Goal: Transaction & Acquisition: Purchase product/service

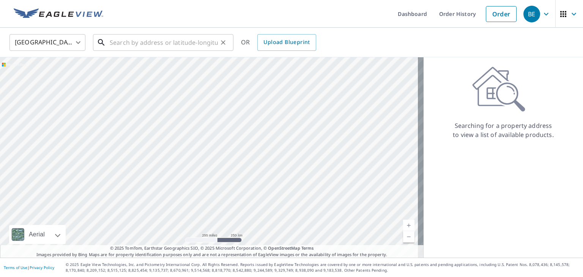
click at [129, 43] on input "text" at bounding box center [164, 42] width 108 height 21
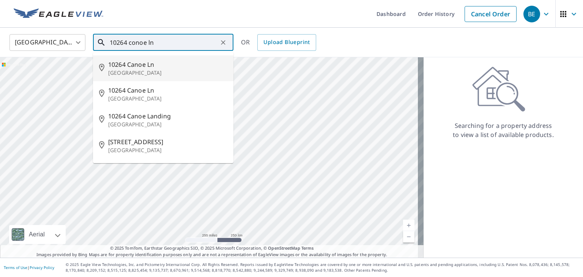
click at [129, 67] on span "10264 Canoe Ln" at bounding box center [167, 64] width 119 height 9
type input "[STREET_ADDRESS]"
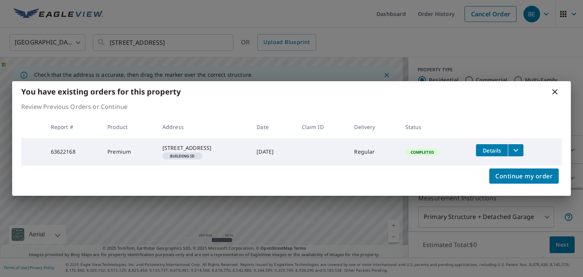
click at [555, 89] on icon at bounding box center [554, 91] width 5 height 5
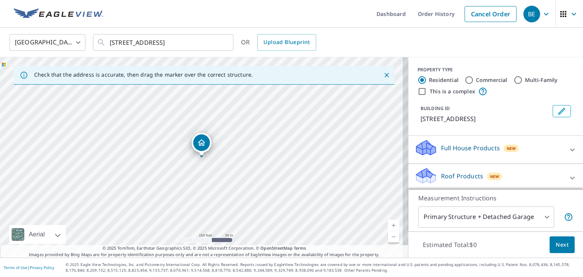
click at [388, 225] on link "Current Level 17, Zoom In" at bounding box center [393, 225] width 11 height 11
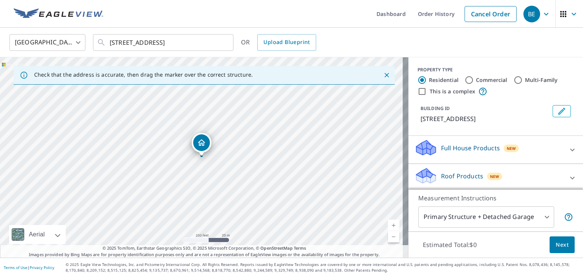
click at [388, 225] on link "Current Level 18, Zoom In" at bounding box center [393, 225] width 11 height 11
click at [388, 225] on link "Current Level 19, Zoom In" at bounding box center [393, 225] width 11 height 11
drag, startPoint x: 274, startPoint y: 126, endPoint x: 278, endPoint y: 190, distance: 64.6
click at [279, 190] on div "[STREET_ADDRESS]" at bounding box center [204, 157] width 409 height 200
click at [539, 215] on body "BE BE Dashboard Order History Cancel Order BE [GEOGRAPHIC_DATA] [GEOGRAPHIC_DAT…" at bounding box center [291, 138] width 583 height 277
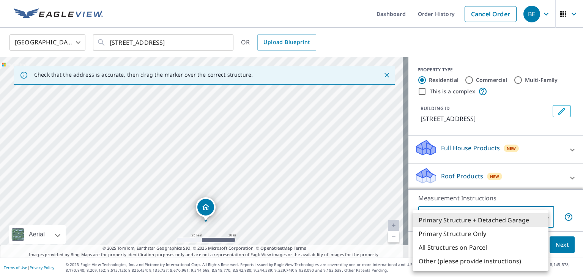
click at [478, 245] on li "All Structures on Parcel" at bounding box center [481, 248] width 136 height 14
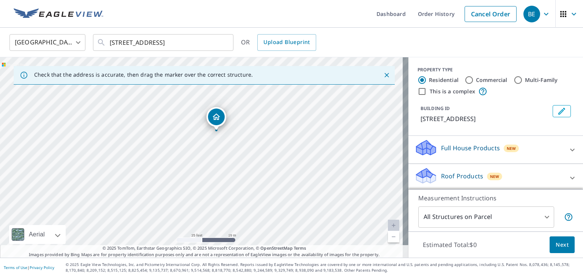
drag, startPoint x: 204, startPoint y: 146, endPoint x: 219, endPoint y: 120, distance: 30.1
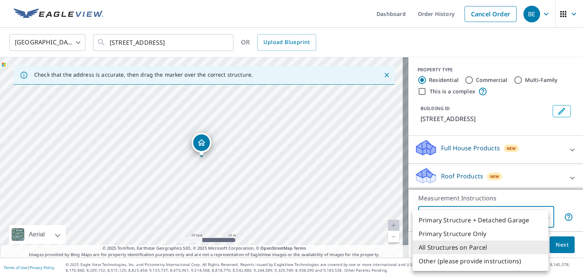
click at [539, 214] on body "BE BE Dashboard Order History Cancel Order BE [GEOGRAPHIC_DATA] [GEOGRAPHIC_DAT…" at bounding box center [291, 138] width 583 height 277
click at [519, 219] on li "Primary Structure + Detached Garage" at bounding box center [481, 220] width 136 height 14
type input "1"
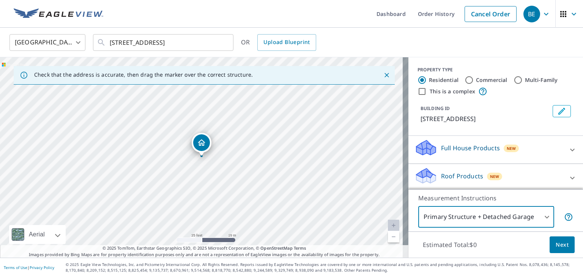
click at [556, 243] on span "Next" at bounding box center [562, 244] width 13 height 9
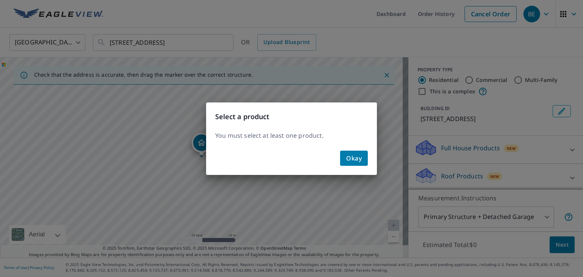
click at [560, 174] on div "Select a product You must select at least one product. Okay" at bounding box center [291, 138] width 583 height 277
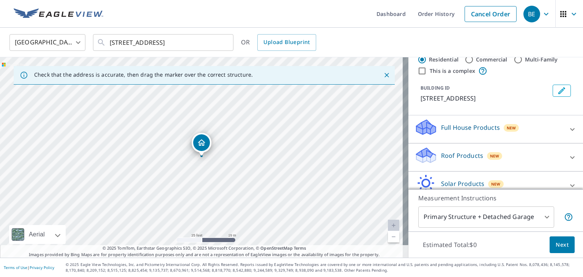
scroll to position [58, 0]
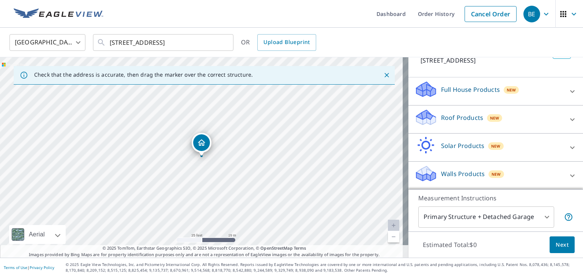
click at [568, 119] on icon at bounding box center [572, 119] width 9 height 9
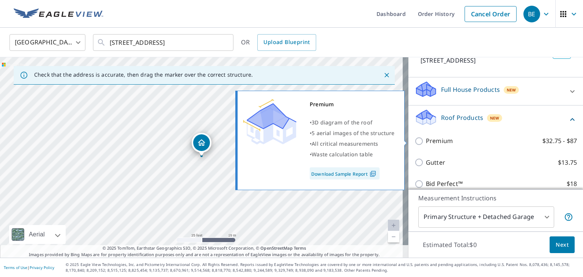
click at [415, 140] on input "Premium $32.75 - $87" at bounding box center [420, 141] width 11 height 9
checkbox input "true"
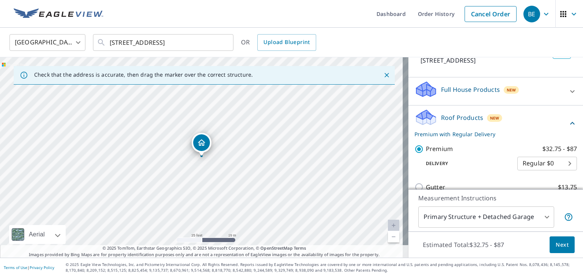
click at [556, 243] on span "Next" at bounding box center [562, 244] width 13 height 9
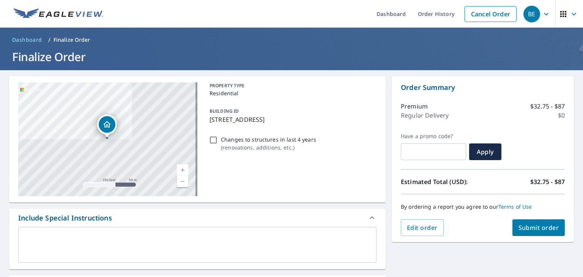
click at [530, 230] on span "Submit order" at bounding box center [539, 228] width 41 height 8
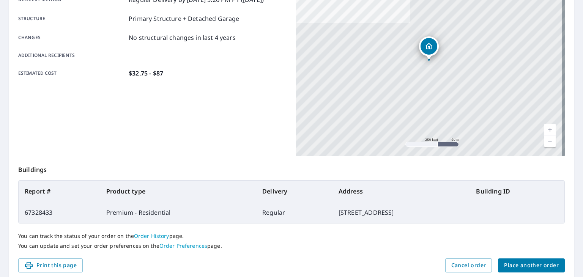
scroll to position [169, 0]
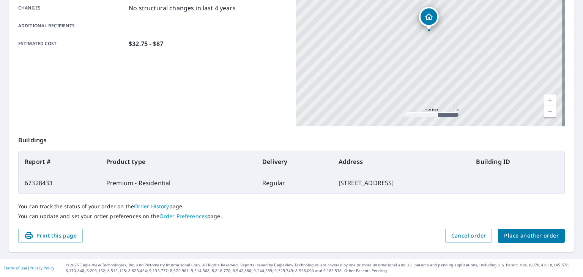
click at [526, 230] on button "Place another order" at bounding box center [531, 236] width 67 height 14
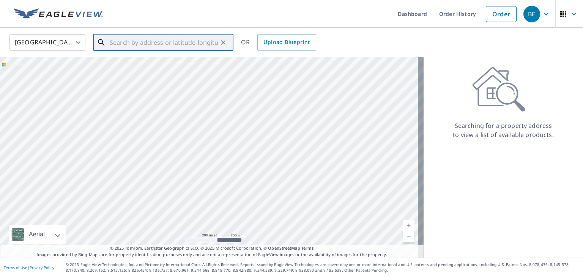
click at [135, 46] on input "text" at bounding box center [164, 42] width 108 height 21
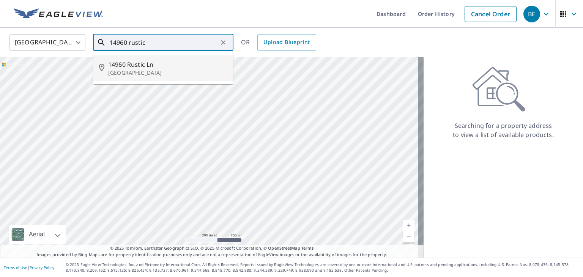
click at [153, 62] on span "14960 Rustic Ln" at bounding box center [167, 64] width 119 height 9
type input "14960 [GEOGRAPHIC_DATA]"
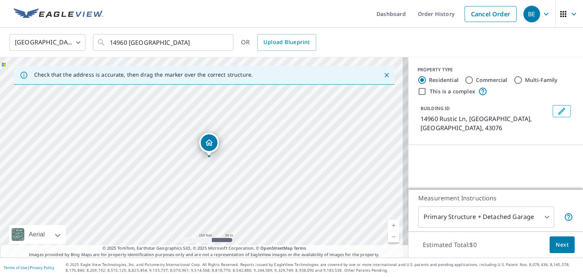
click at [390, 223] on link "Current Level 17, Zoom In" at bounding box center [393, 225] width 11 height 11
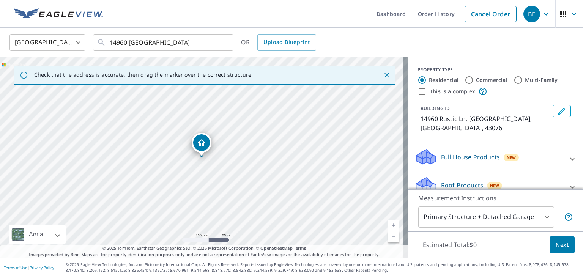
click at [390, 223] on link "Current Level 18, Zoom In" at bounding box center [393, 225] width 11 height 11
click at [390, 223] on link "Current Level 19, Zoom In" at bounding box center [393, 225] width 11 height 11
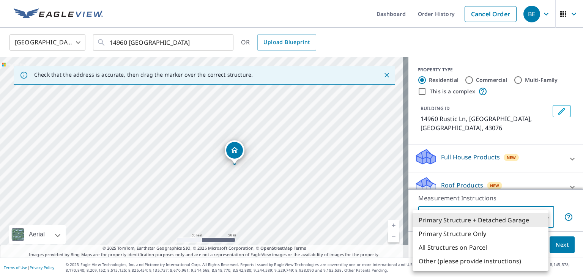
click at [541, 214] on body "BE BE Dashboard Order History Cancel Order BE [GEOGRAPHIC_DATA] [GEOGRAPHIC_DAT…" at bounding box center [291, 138] width 583 height 277
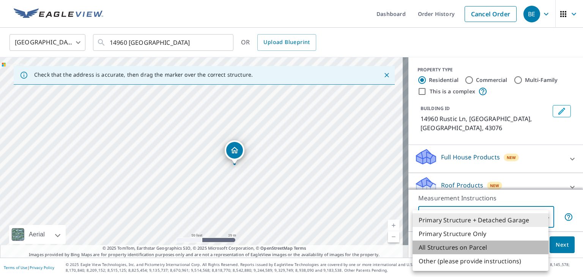
click at [486, 247] on li "All Structures on Parcel" at bounding box center [481, 248] width 136 height 14
type input "3"
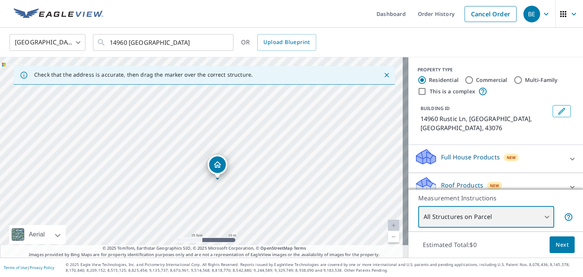
drag, startPoint x: 167, startPoint y: 136, endPoint x: 166, endPoint y: 170, distance: 33.8
click at [166, 170] on div "14960 [GEOGRAPHIC_DATA]" at bounding box center [204, 157] width 409 height 200
drag, startPoint x: 142, startPoint y: 136, endPoint x: 139, endPoint y: 152, distance: 15.8
click at [140, 153] on div "14960 [GEOGRAPHIC_DATA]" at bounding box center [204, 157] width 409 height 200
drag, startPoint x: 135, startPoint y: 138, endPoint x: 162, endPoint y: 164, distance: 38.1
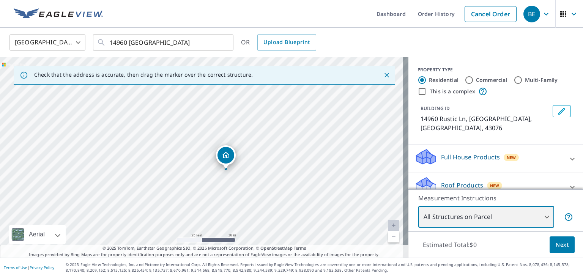
click at [162, 164] on div "14960 [GEOGRAPHIC_DATA]" at bounding box center [204, 157] width 409 height 200
